Goal: Navigation & Orientation: Find specific page/section

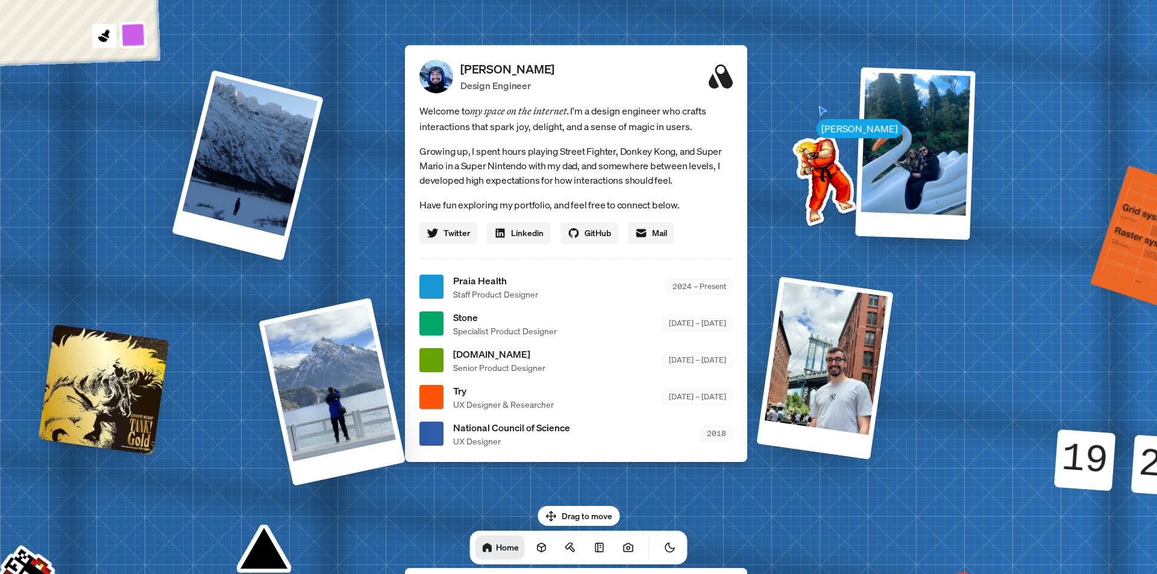
click at [140, 36] on button at bounding box center [133, 35] width 28 height 28
click at [139, 13] on button at bounding box center [132, 6] width 28 height 28
click at [136, 35] on button at bounding box center [133, 35] width 28 height 28
click at [106, 39] on icon at bounding box center [104, 36] width 16 height 16
click at [138, 39] on button at bounding box center [133, 35] width 28 height 28
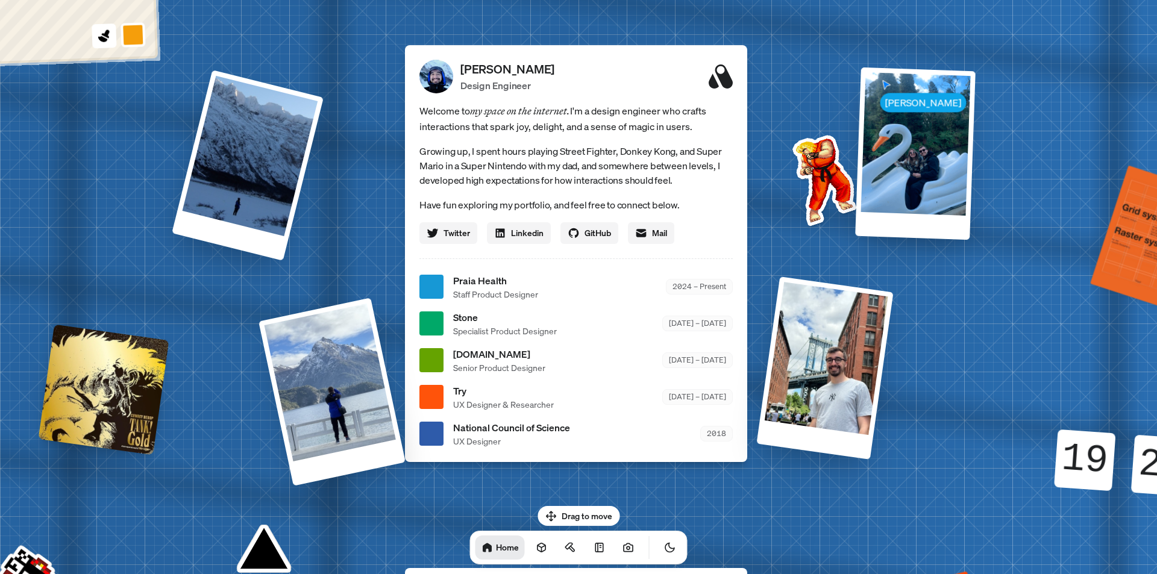
click at [570, 73] on div "[PERSON_NAME] Design Engineer" at bounding box center [596, 76] width 272 height 33
click at [130, 39] on button at bounding box center [133, 35] width 28 height 28
click at [576, 75] on div "[PERSON_NAME] Design Engineer" at bounding box center [596, 76] width 272 height 33
click at [133, 36] on button at bounding box center [133, 35] width 28 height 28
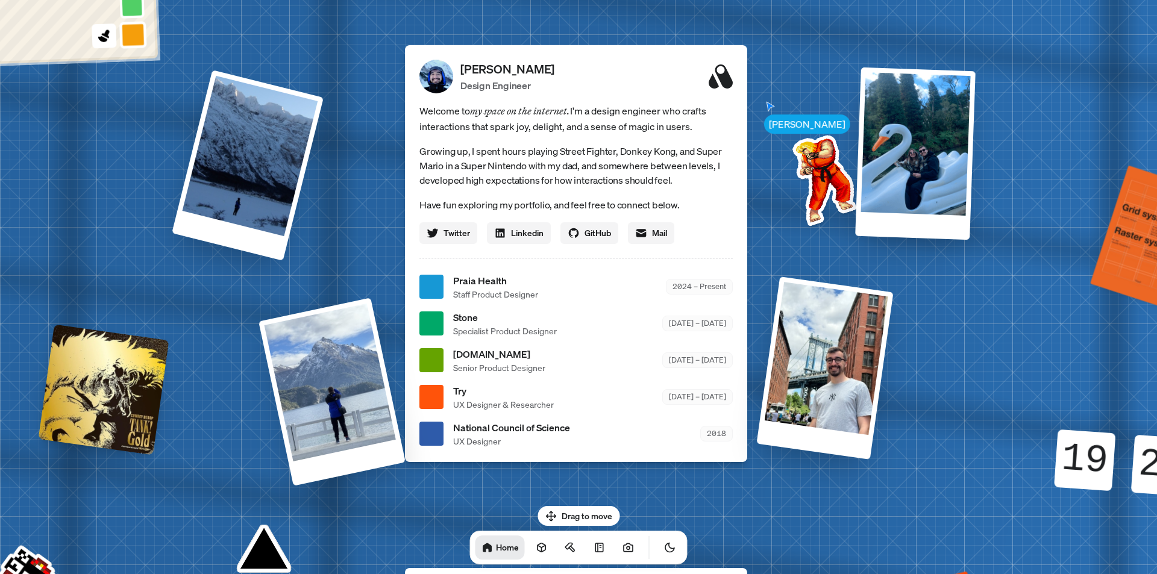
click at [133, 36] on button at bounding box center [133, 35] width 28 height 28
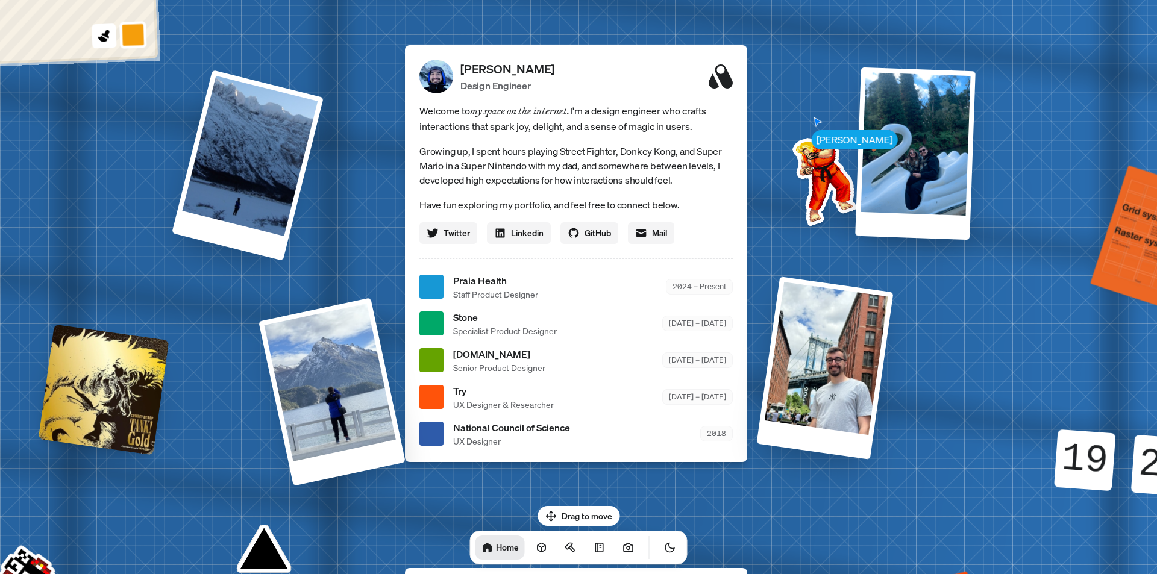
click at [133, 36] on button at bounding box center [133, 35] width 28 height 28
drag, startPoint x: 156, startPoint y: 75, endPoint x: 201, endPoint y: 148, distance: 85.8
click at [201, 148] on div "[PERSON_NAME] [PERSON_NAME] Design Engineer Welcome to my space on the internet…" at bounding box center [578, 287] width 1803 height 1579
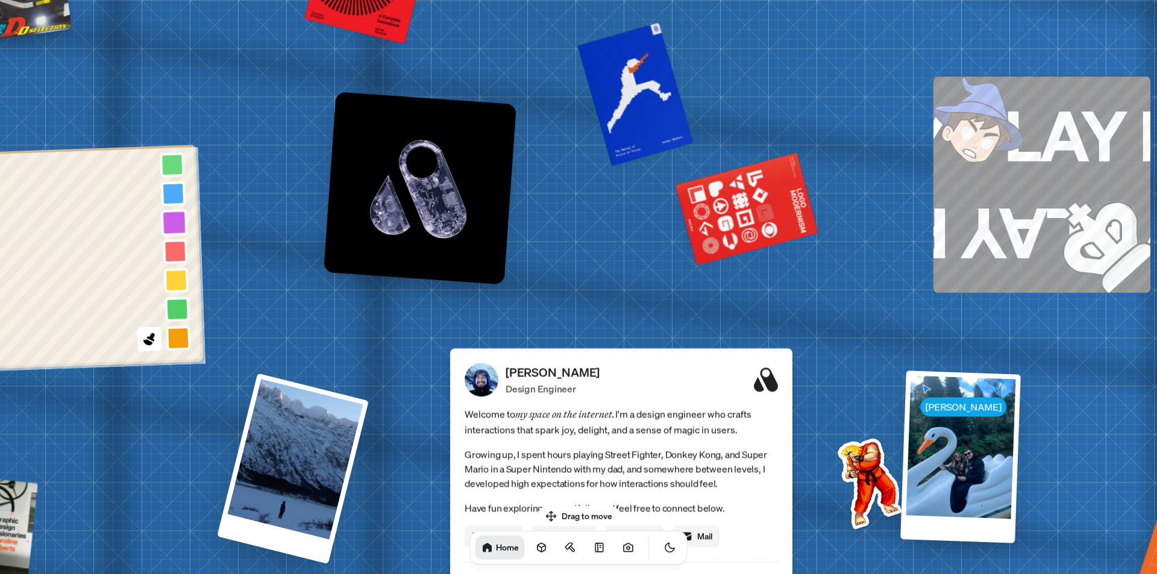
click at [174, 196] on button at bounding box center [174, 194] width 28 height 28
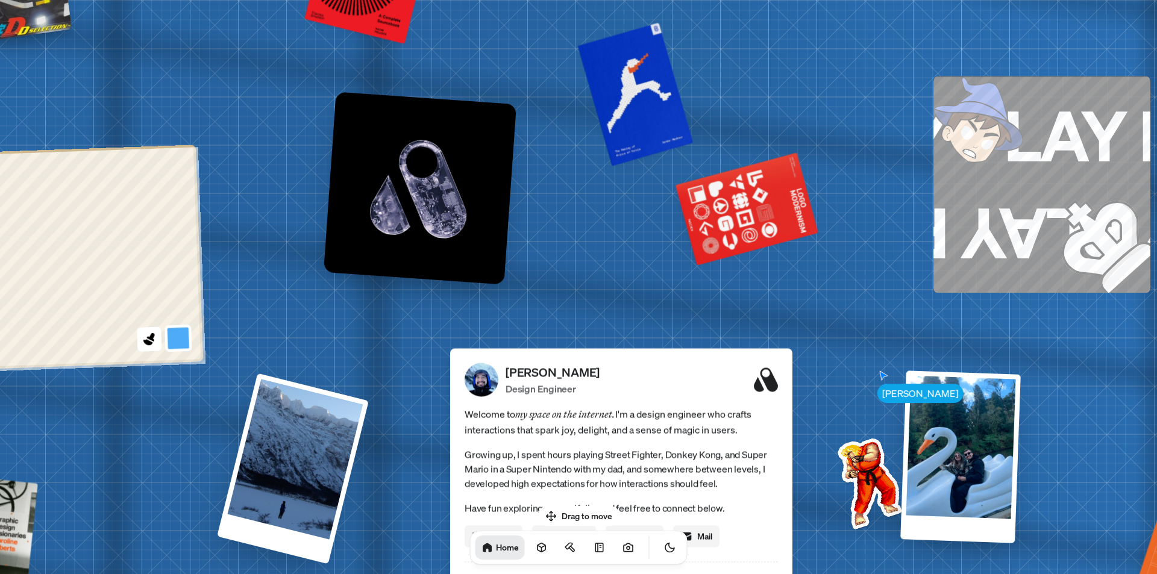
click at [172, 339] on button at bounding box center [179, 338] width 28 height 28
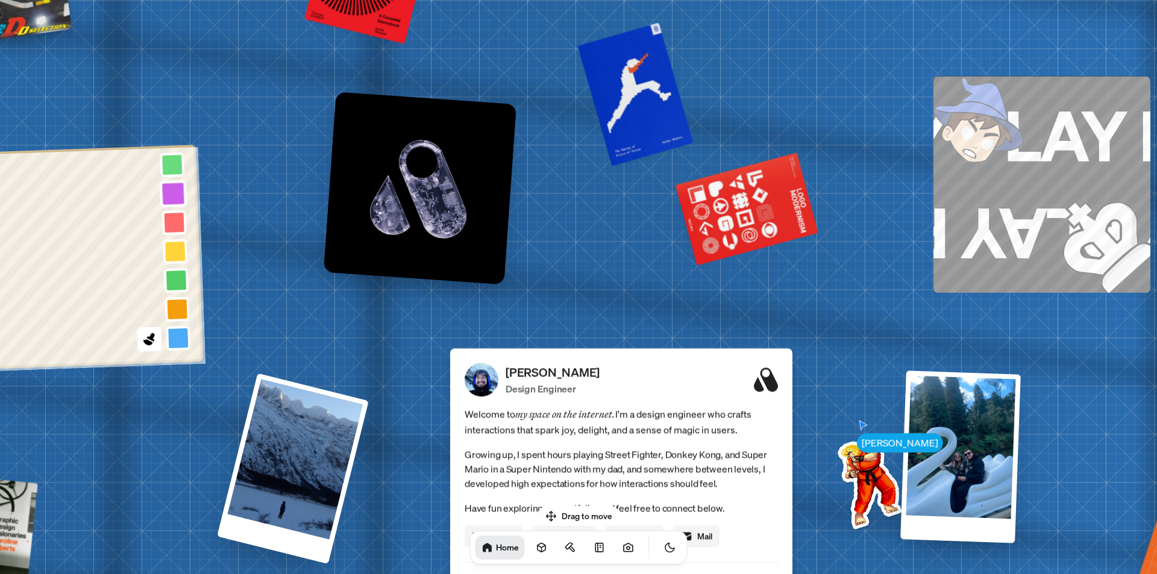
click at [174, 198] on button at bounding box center [174, 194] width 28 height 28
